Goal: Transaction & Acquisition: Purchase product/service

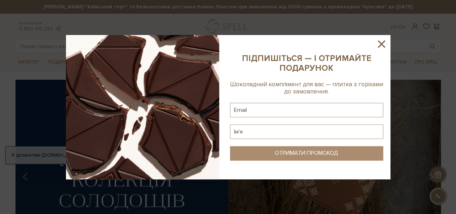
click at [383, 45] on icon at bounding box center [381, 43] width 7 height 7
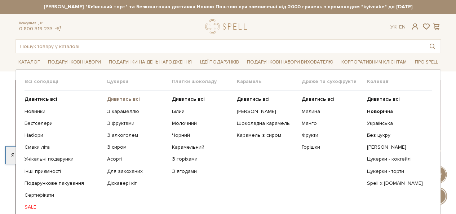
click at [112, 100] on b "Дивитись всі" at bounding box center [123, 99] width 33 height 6
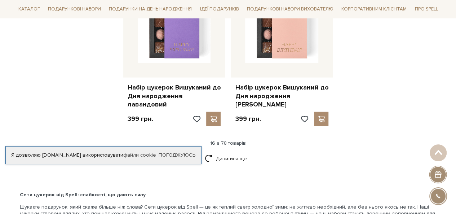
scroll to position [974, 0]
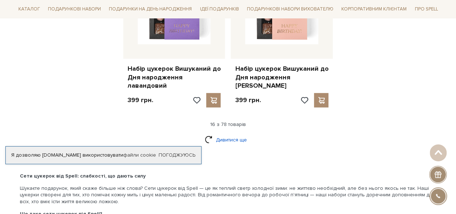
click at [220, 133] on link "Дивитися ще" at bounding box center [228, 139] width 47 height 13
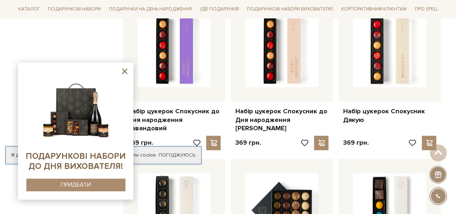
scroll to position [1587, 0]
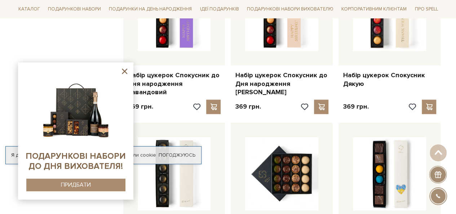
click at [125, 73] on icon at bounding box center [124, 71] width 9 height 9
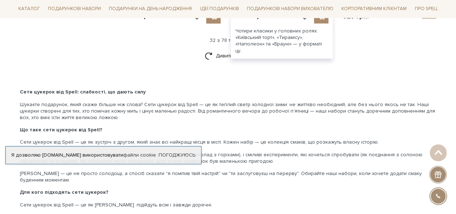
scroll to position [1839, 0]
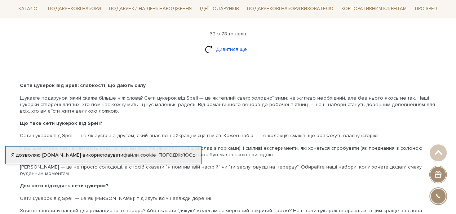
click at [225, 43] on link "Дивитися ще" at bounding box center [228, 49] width 47 height 13
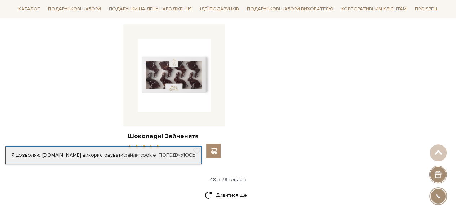
scroll to position [2668, 0]
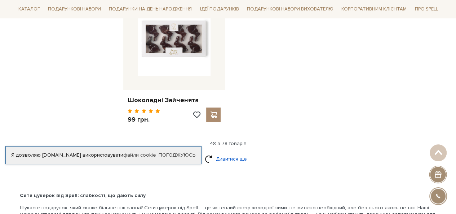
click at [242, 153] on link "Дивитися ще" at bounding box center [228, 159] width 47 height 13
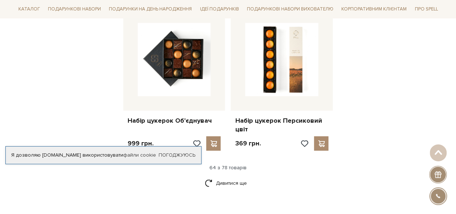
scroll to position [3462, 0]
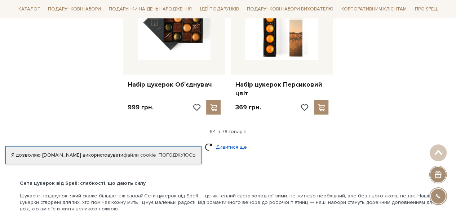
click at [210, 141] on link "Дивитися ще" at bounding box center [228, 147] width 47 height 13
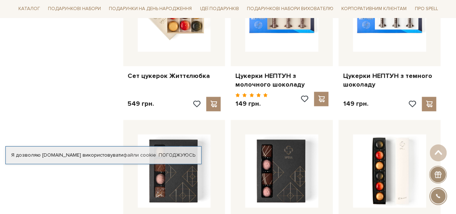
scroll to position [0, 0]
